Goal: Task Accomplishment & Management: Manage account settings

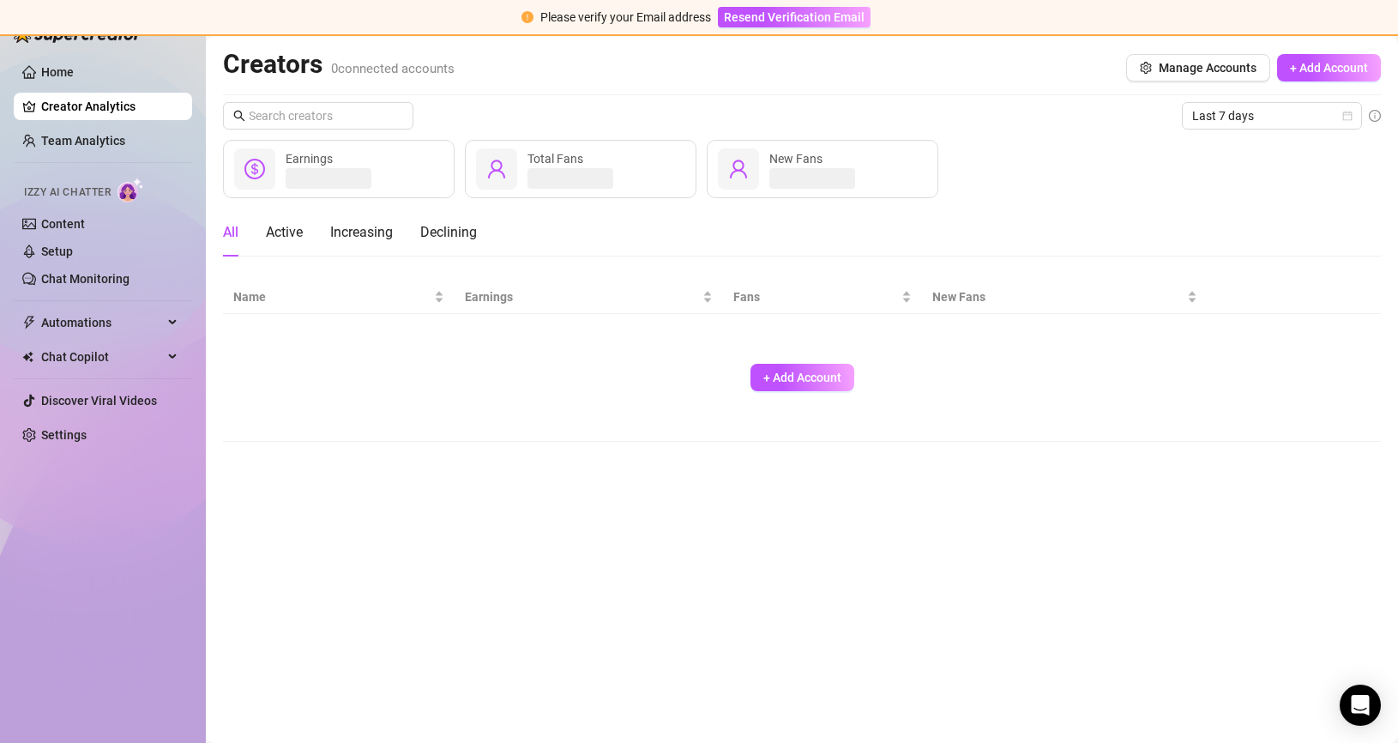
click at [447, 354] on div "+ Add Account" at bounding box center [801, 377] width 1137 height 113
click at [809, 387] on button "+ Add Account" at bounding box center [802, 377] width 104 height 27
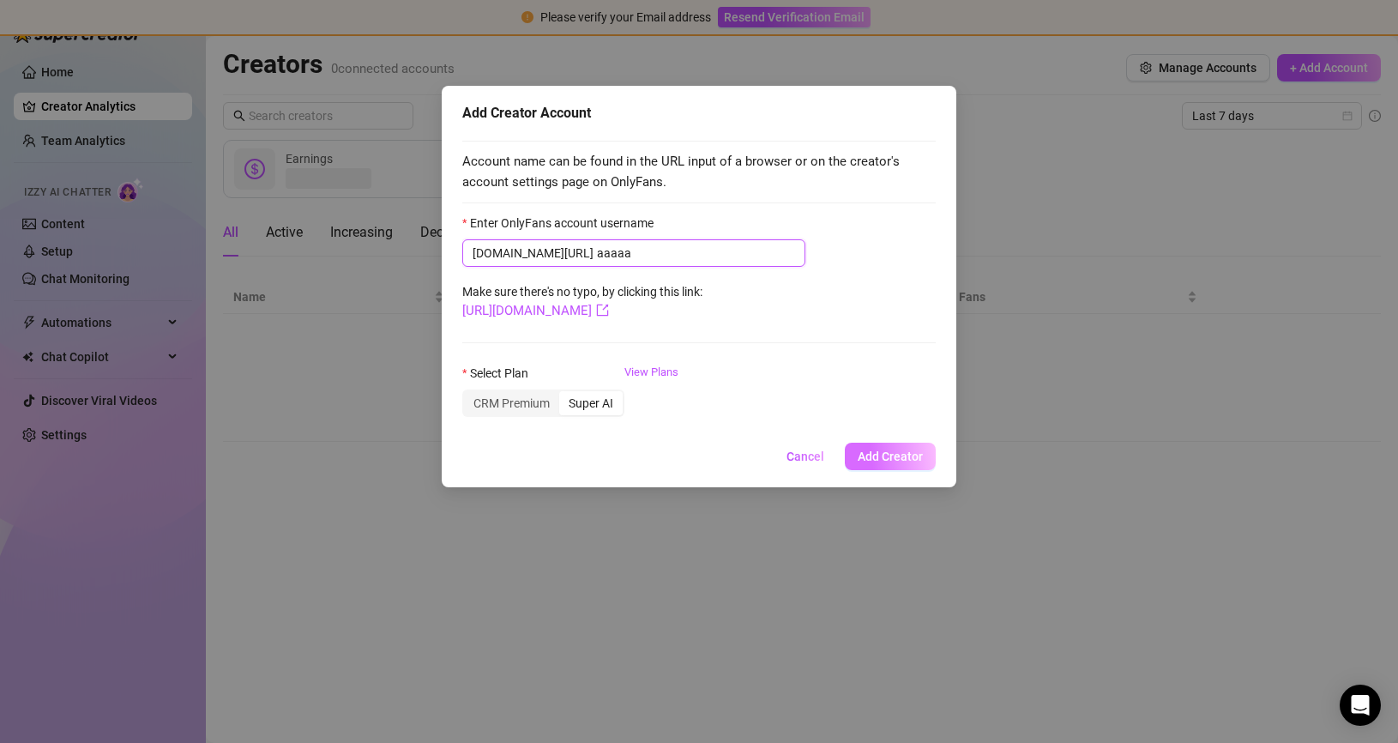
type input "aaaaa"
click at [887, 460] on span "Add Creator" at bounding box center [889, 456] width 65 height 14
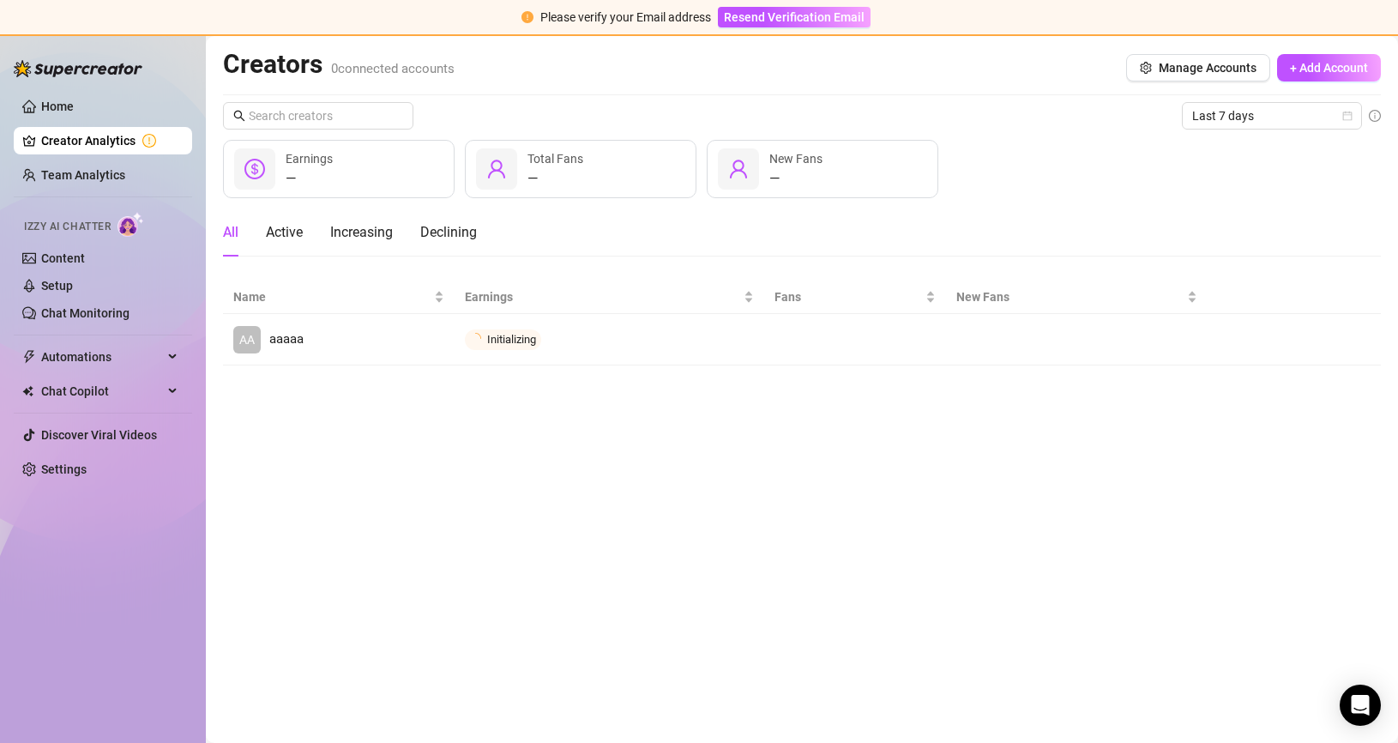
click at [1176, 492] on main "Creators 0 connected accounts Manage Accounts + Add Account Last 7 days — Earni…" at bounding box center [802, 389] width 1192 height 707
click at [1286, 78] on button "+ Add Account" at bounding box center [1329, 67] width 104 height 27
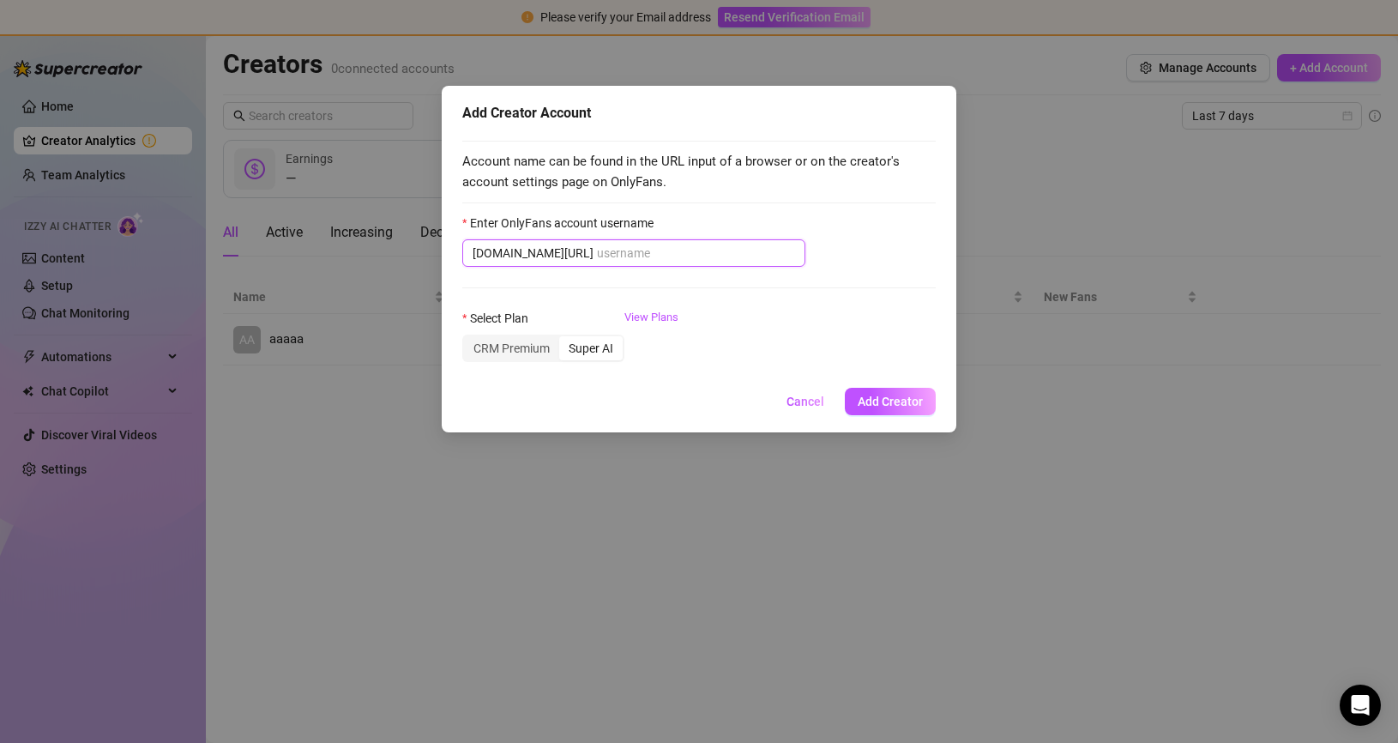
click at [686, 259] on input "Enter OnlyFans account username" at bounding box center [696, 253] width 198 height 19
click at [716, 252] on input "Enter OnlyFans account username" at bounding box center [696, 253] width 198 height 19
paste input "u15943537"
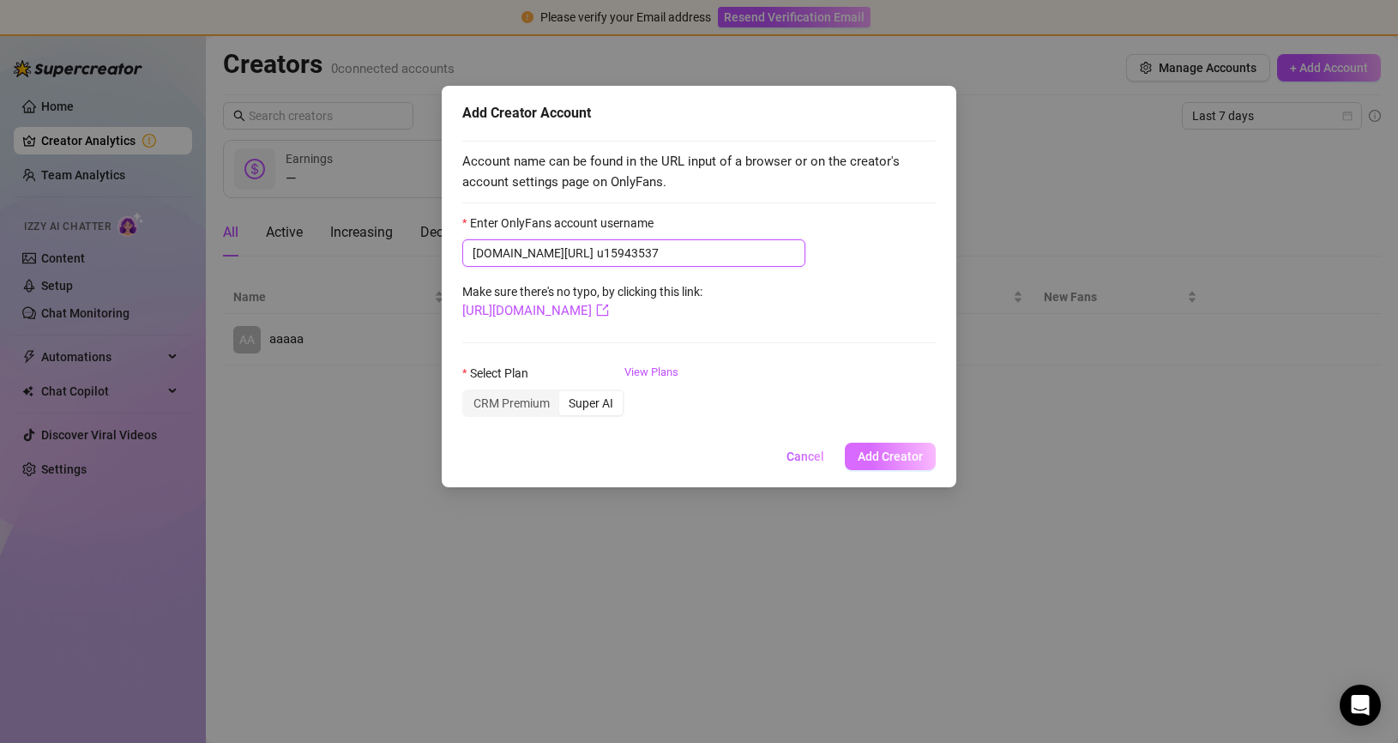
type input "u15943537"
click at [893, 460] on span "Add Creator" at bounding box center [889, 456] width 65 height 14
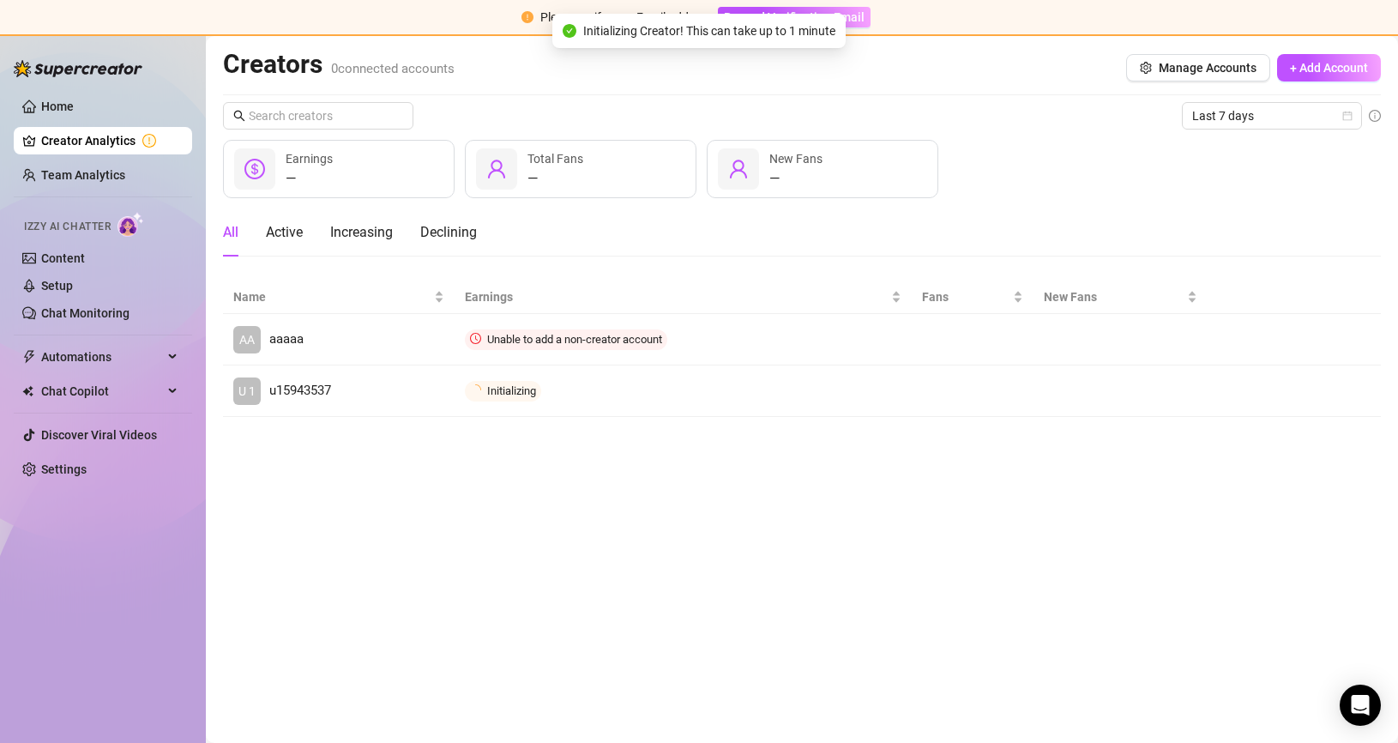
drag, startPoint x: 527, startPoint y: 528, endPoint x: 499, endPoint y: 519, distance: 29.8
click at [527, 528] on main "Creators 0 connected accounts Manage Accounts + Add Account Last 7 days — Earni…" at bounding box center [802, 389] width 1192 height 707
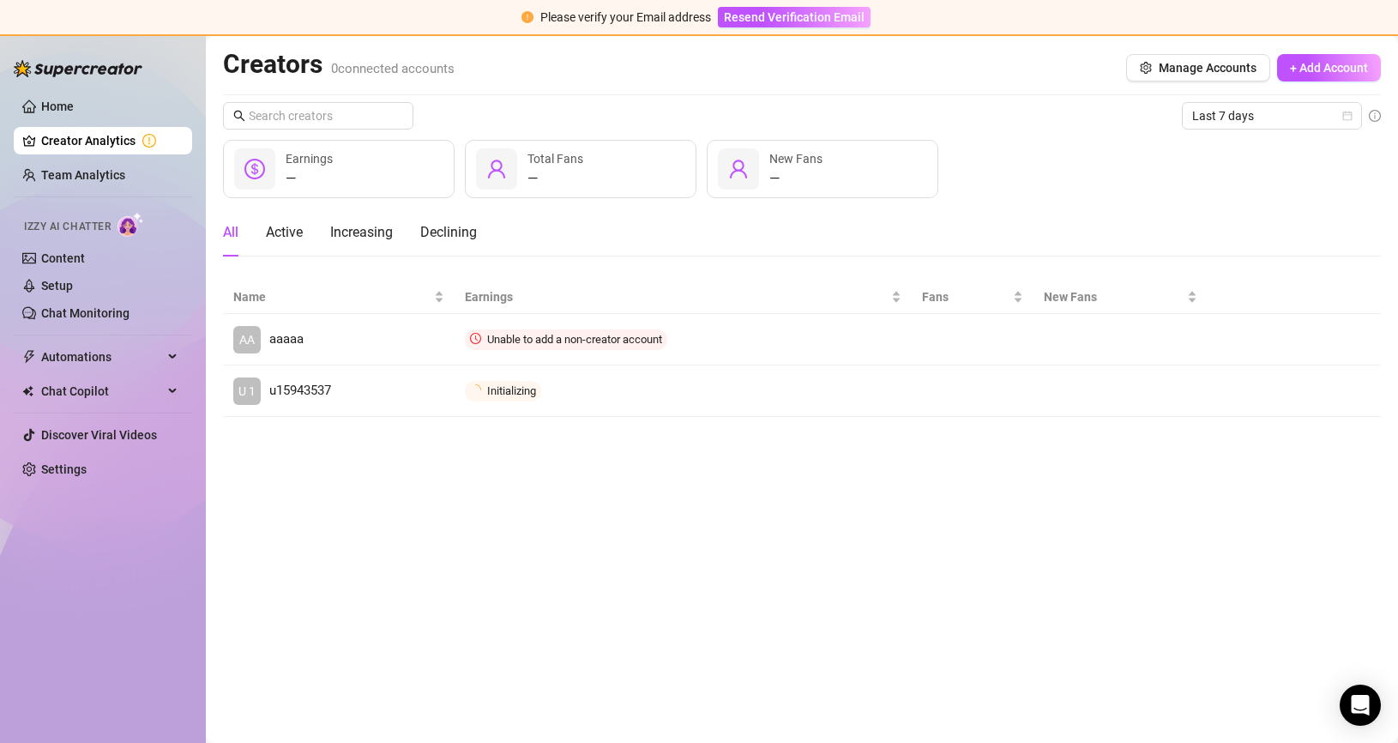
click at [462, 559] on main "Creators 0 connected accounts Manage Accounts + Add Account Last 7 days — Earni…" at bounding box center [802, 389] width 1192 height 707
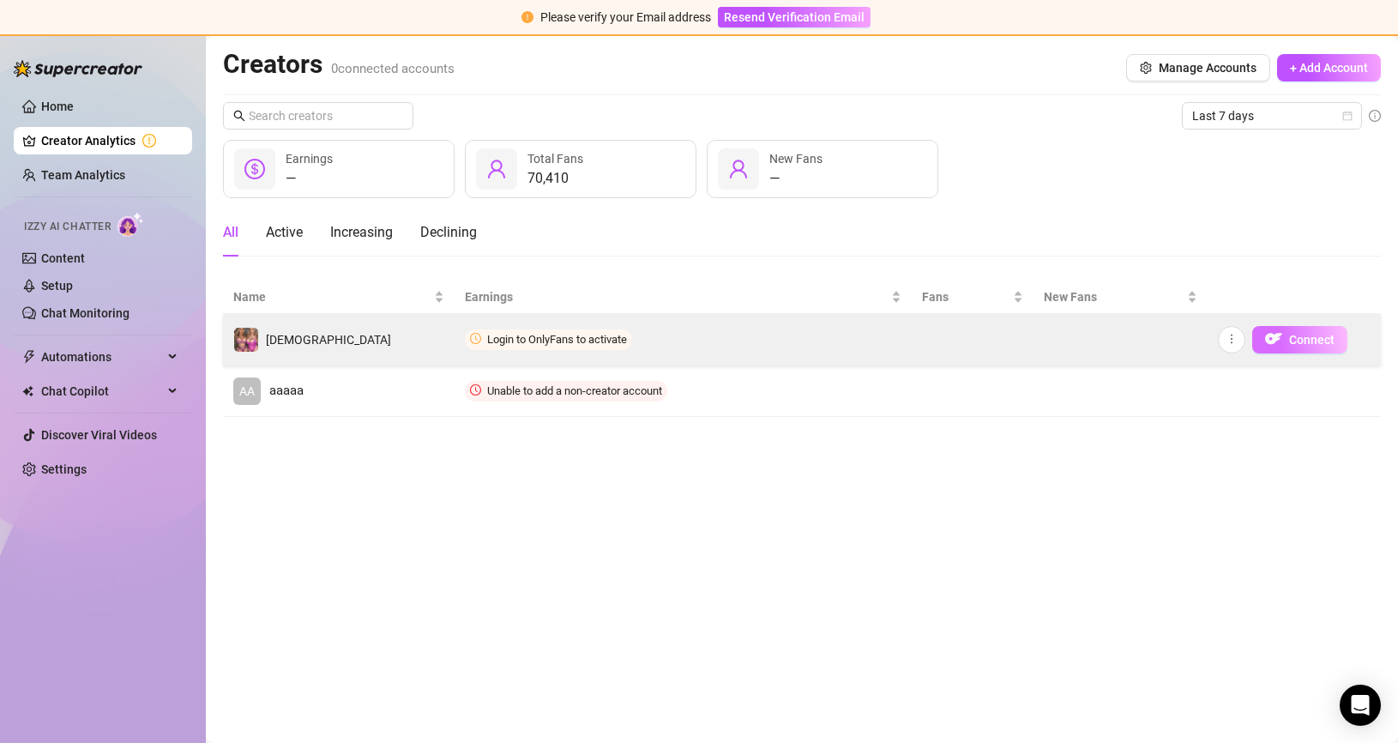
click at [1312, 333] on span "Connect" at bounding box center [1311, 340] width 45 height 14
